Goal: Information Seeking & Learning: Check status

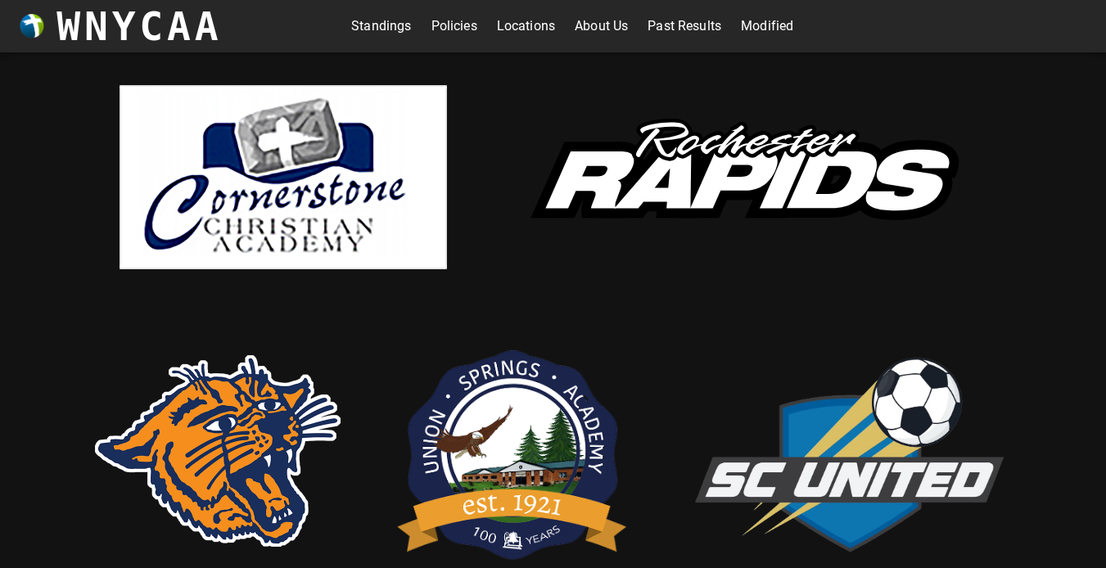
click at [363, 32] on link "Standings" at bounding box center [381, 26] width 60 height 26
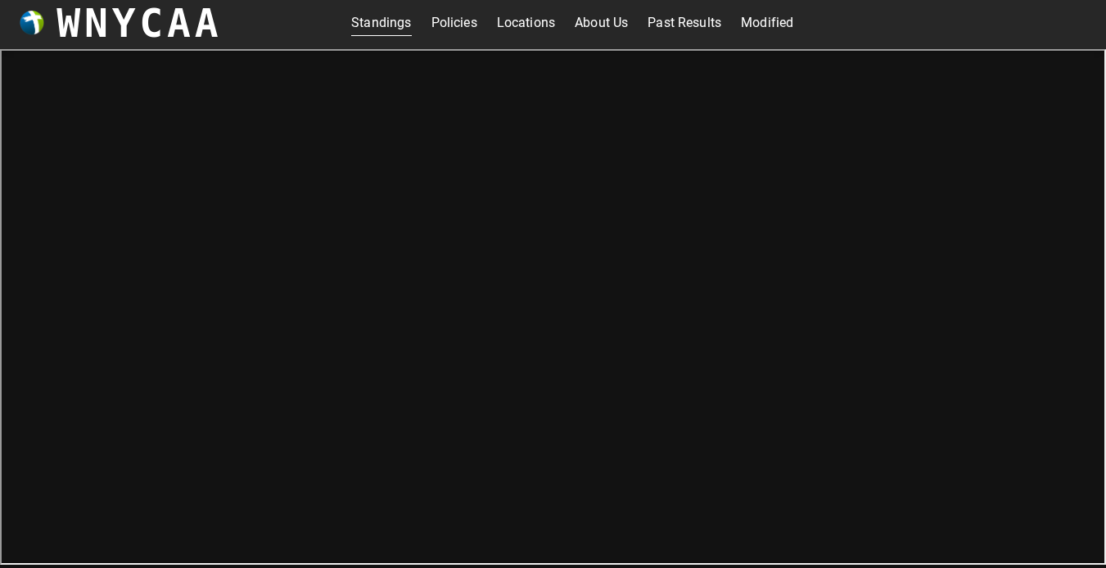
scroll to position [5, 0]
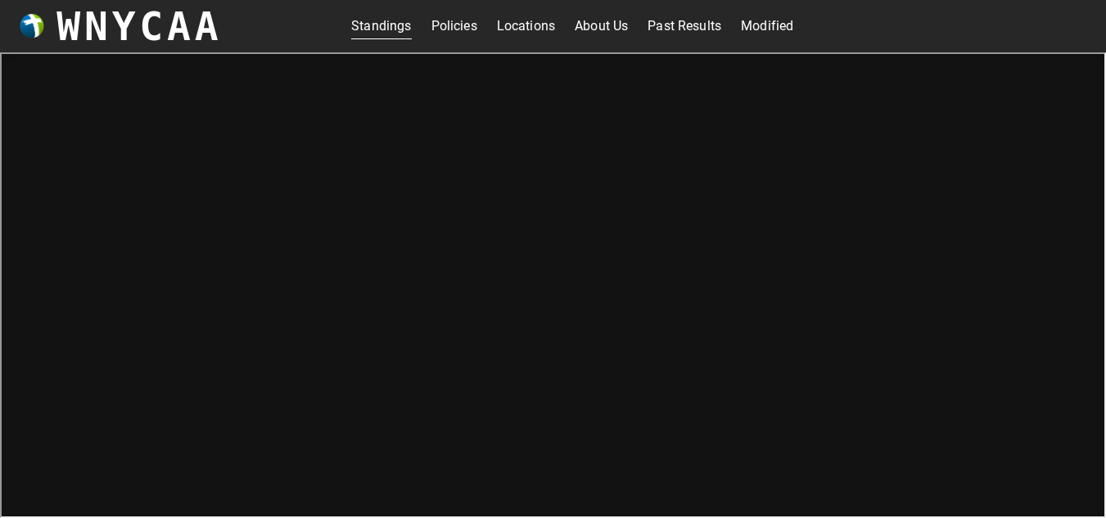
click at [369, 29] on link "Standings" at bounding box center [381, 26] width 60 height 26
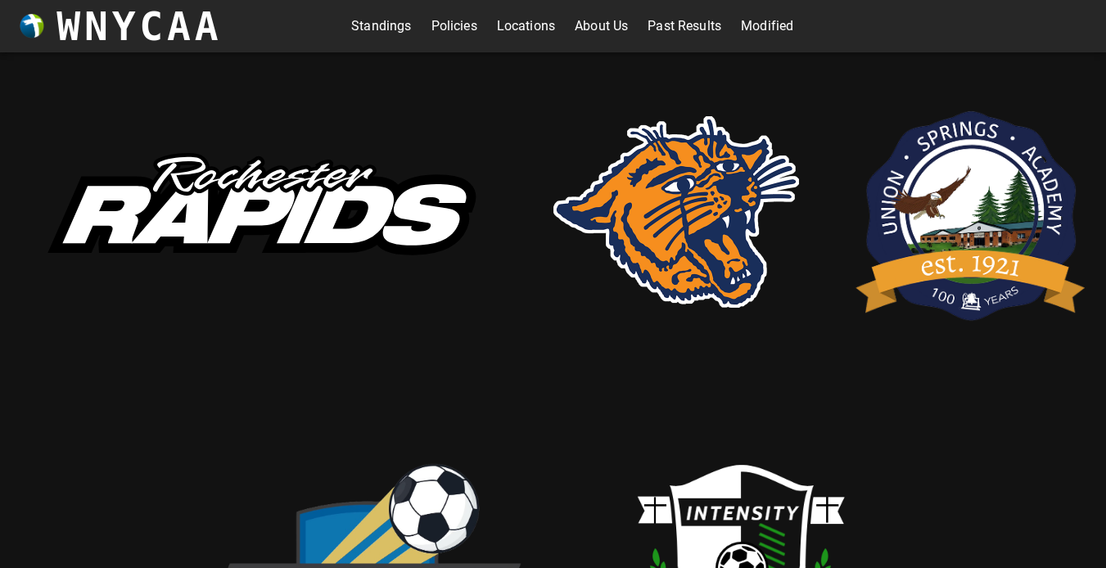
click at [380, 26] on link "Standings" at bounding box center [381, 26] width 60 height 26
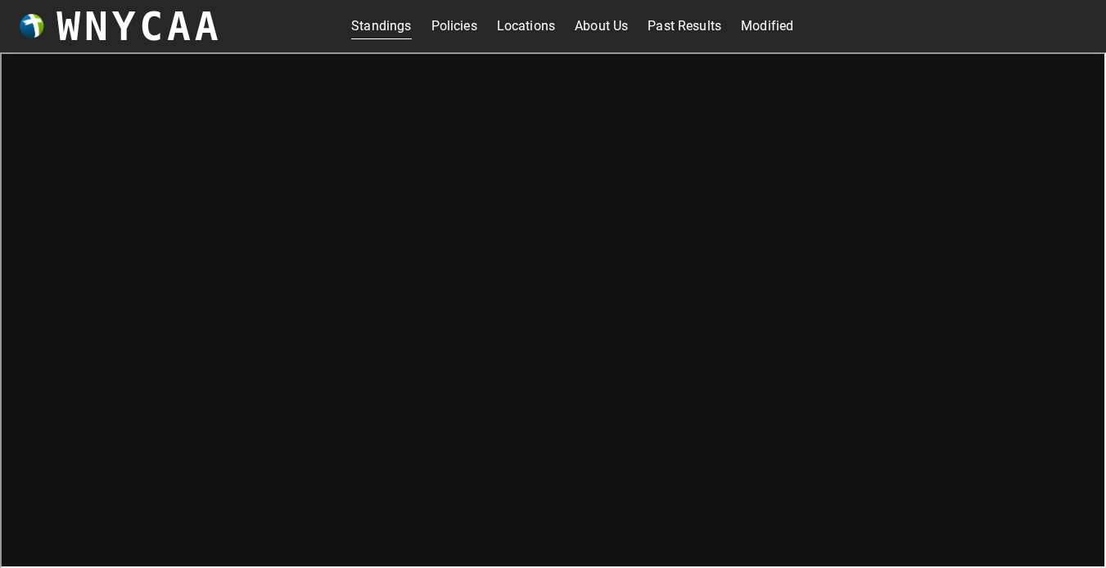
click at [369, 33] on link "Standings" at bounding box center [381, 26] width 60 height 26
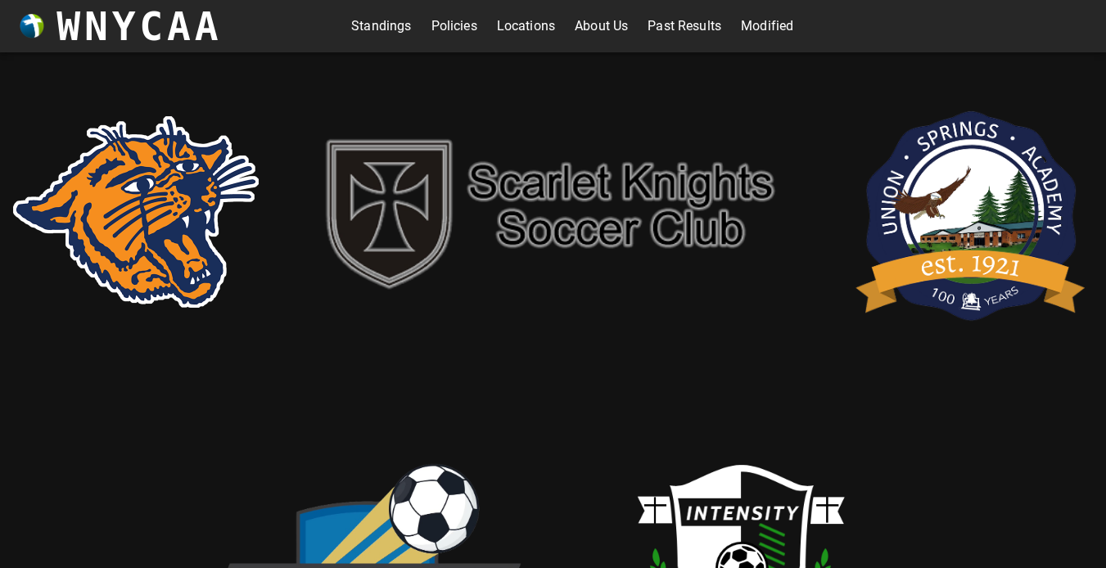
click at [390, 33] on link "Standings" at bounding box center [381, 26] width 60 height 26
